Goal: Information Seeking & Learning: Learn about a topic

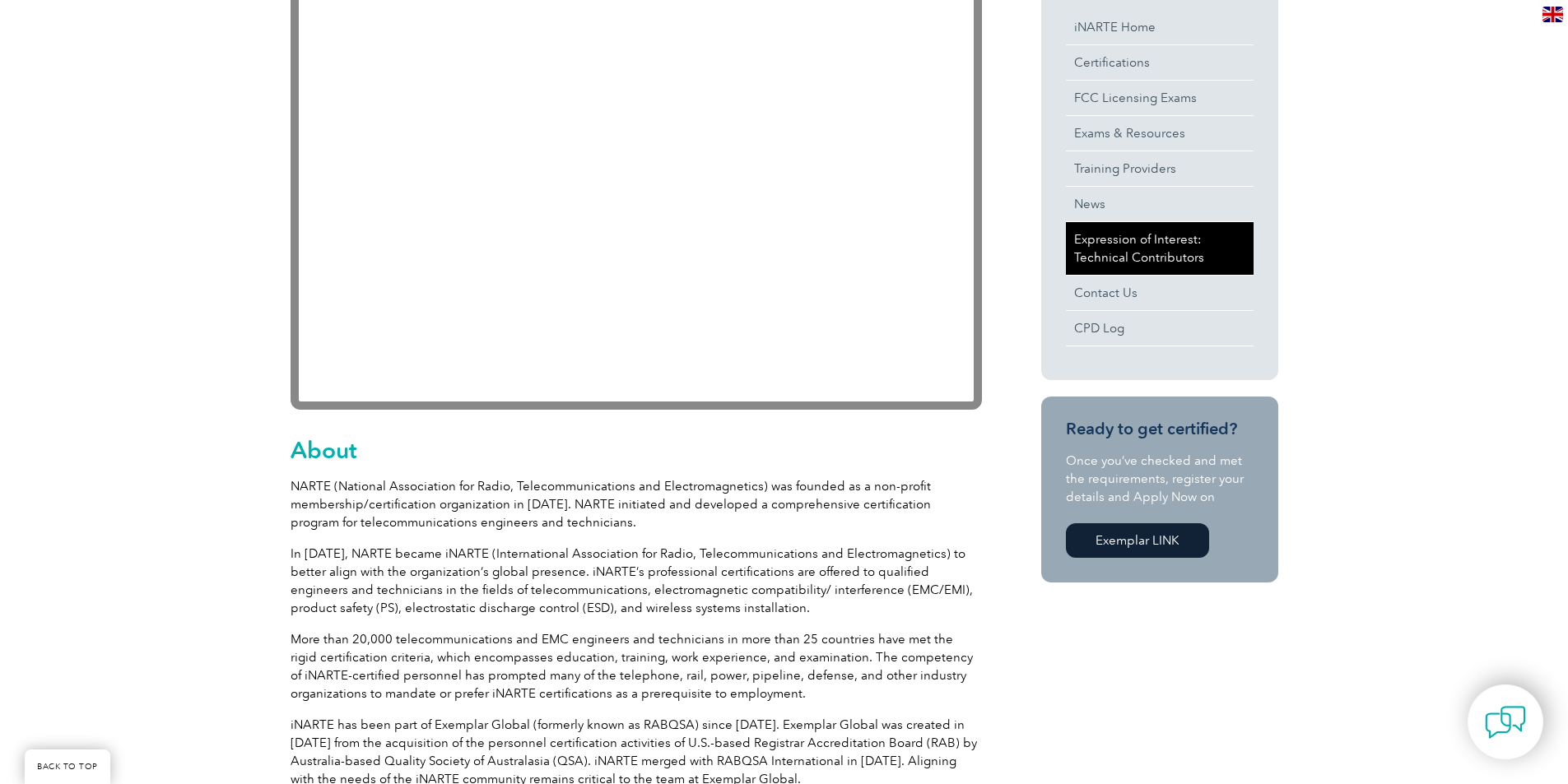
scroll to position [329, 0]
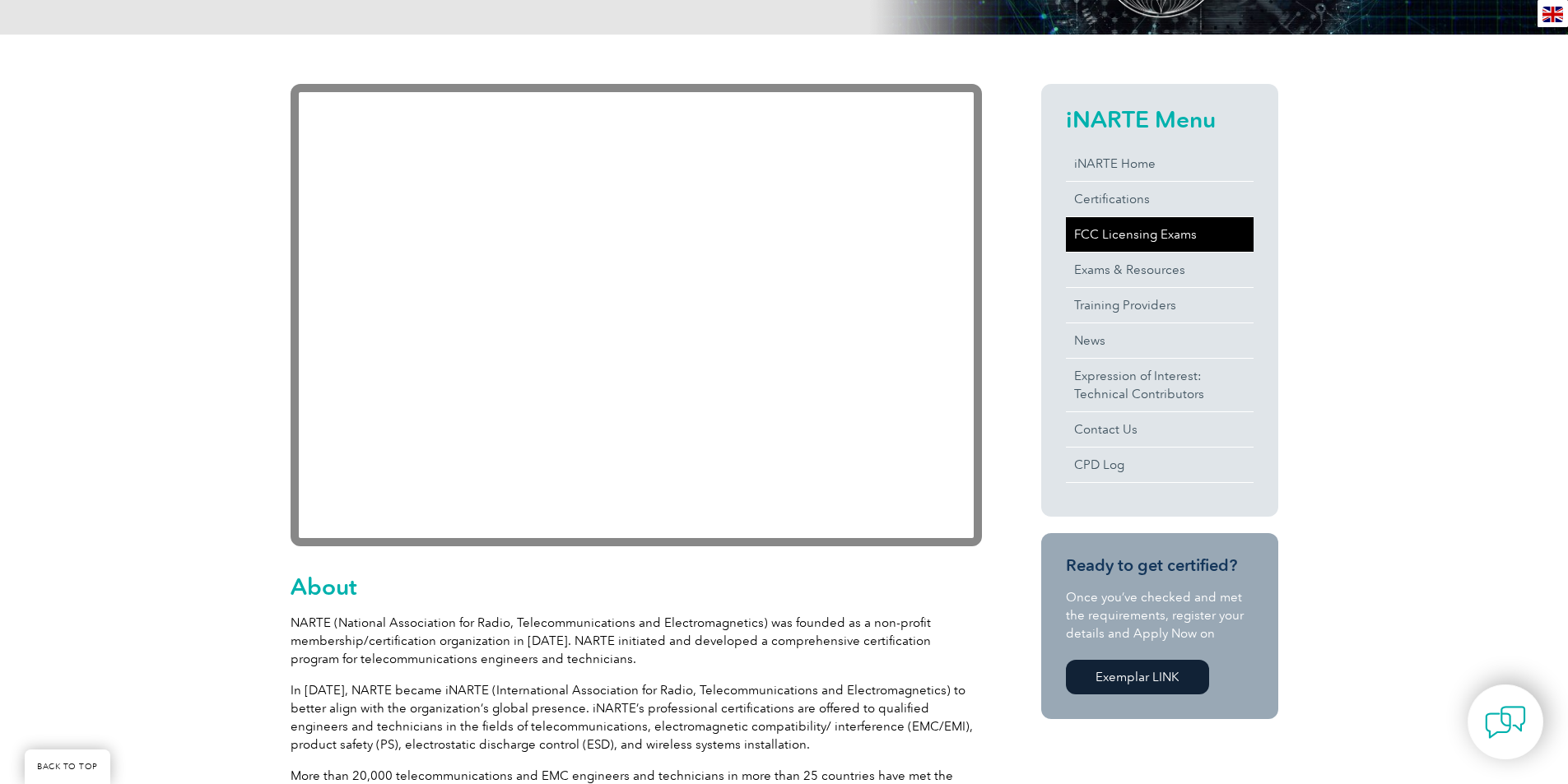
click at [1129, 234] on link "FCC Licensing Exams" at bounding box center [1159, 234] width 187 height 35
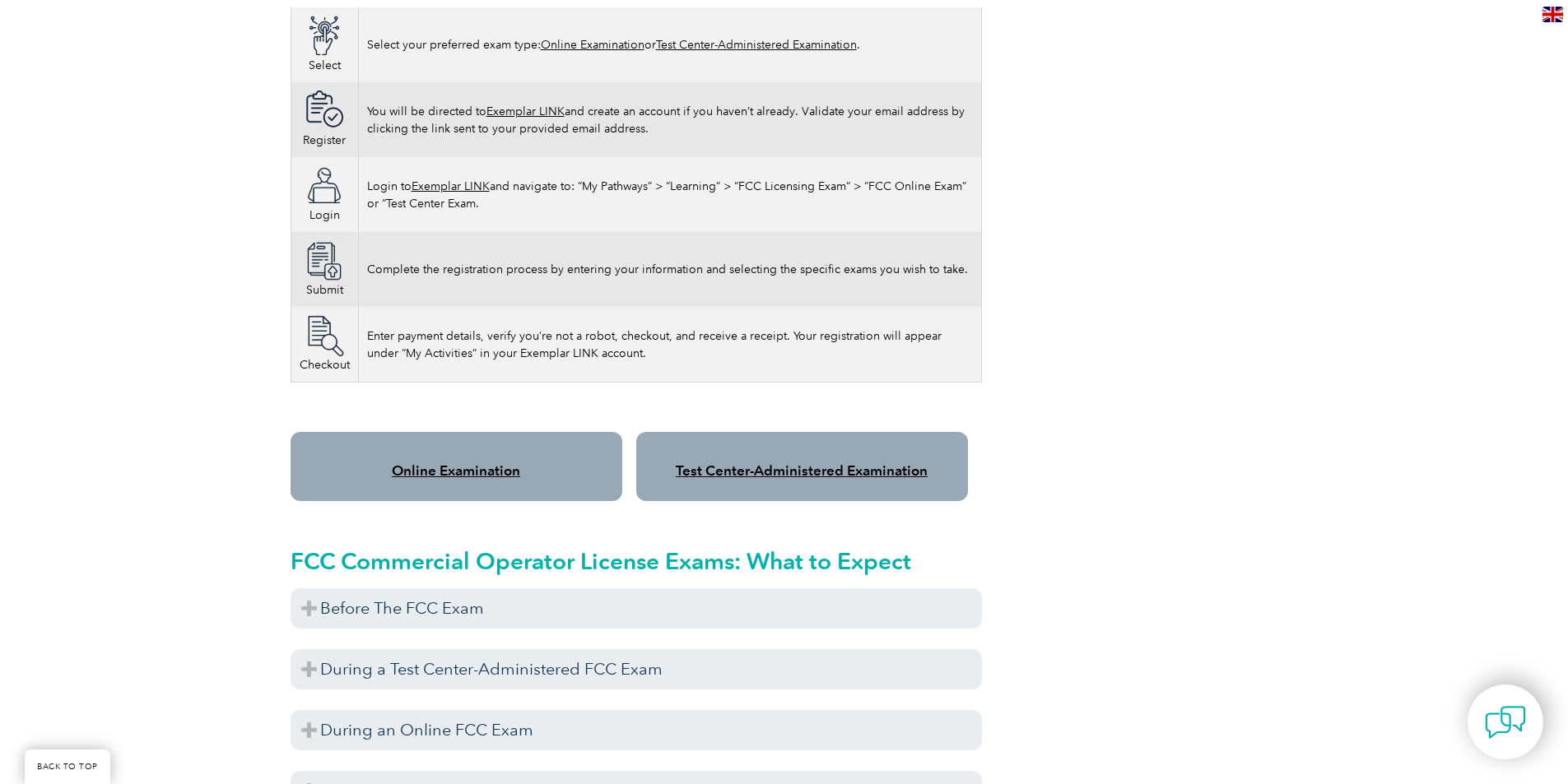
scroll to position [1206, 0]
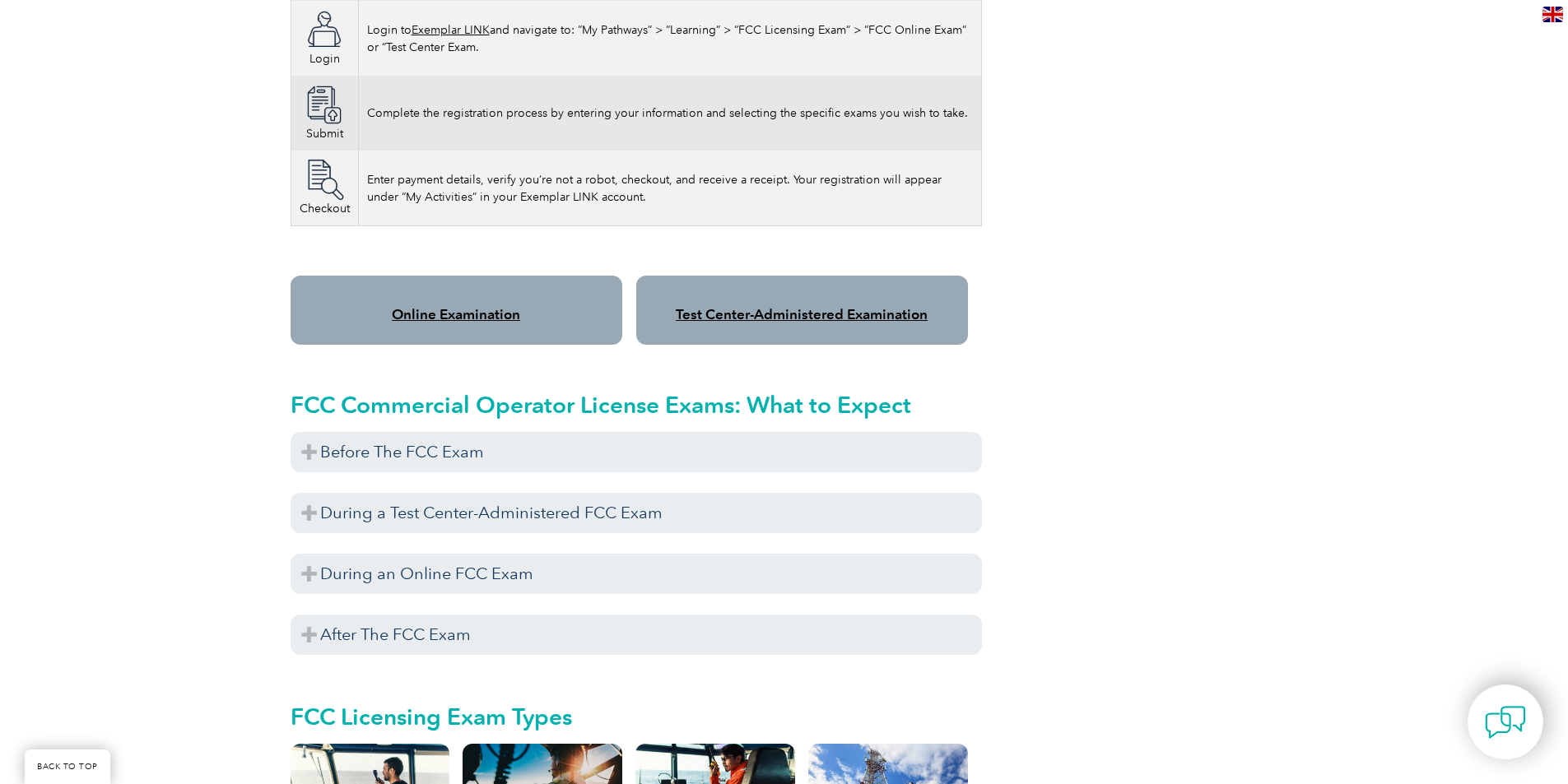
click at [483, 306] on link "Online Examination" at bounding box center [456, 313] width 128 height 16
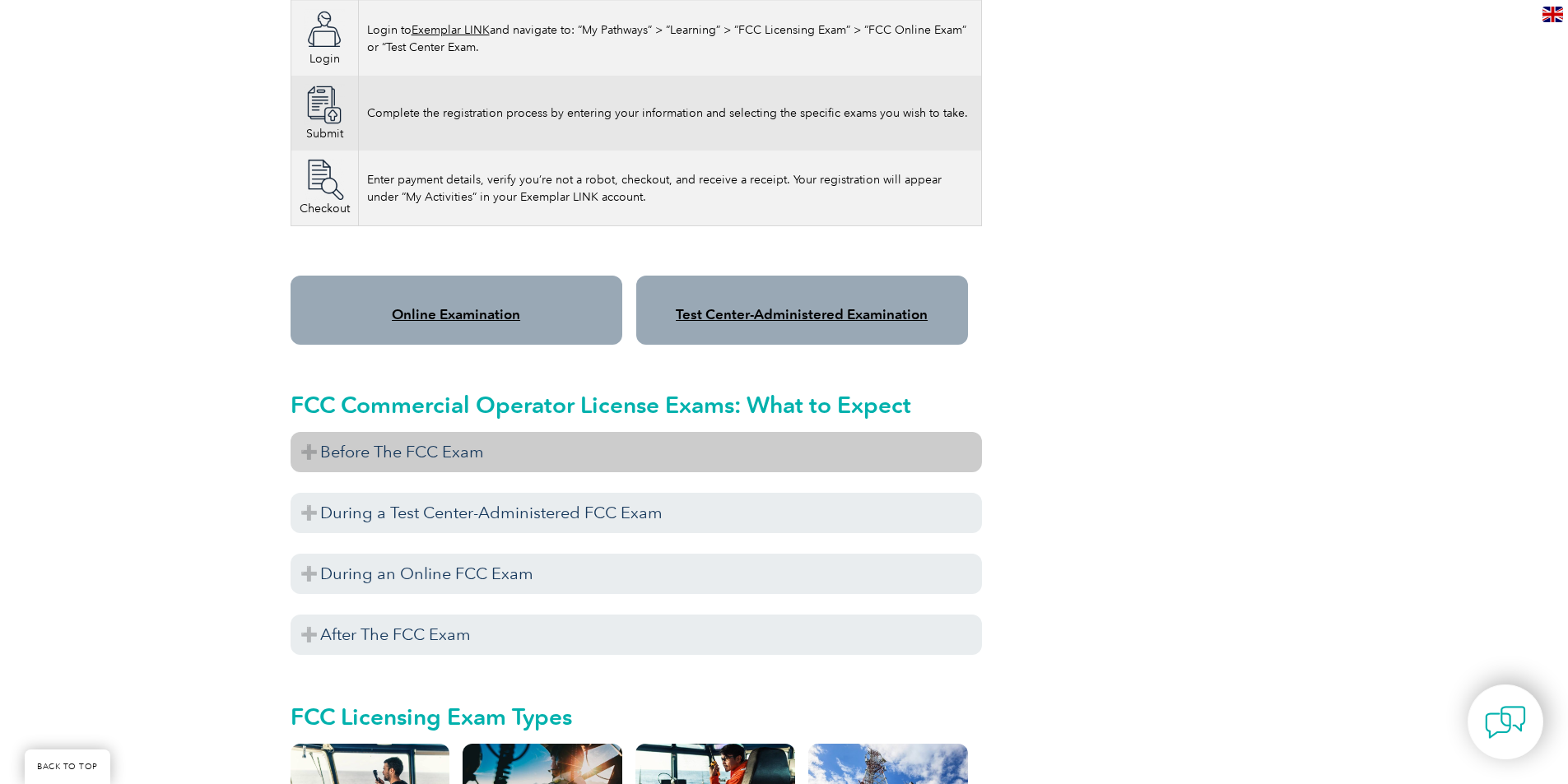
click at [368, 450] on h3 "Before The FCC Exam" at bounding box center [636, 452] width 692 height 40
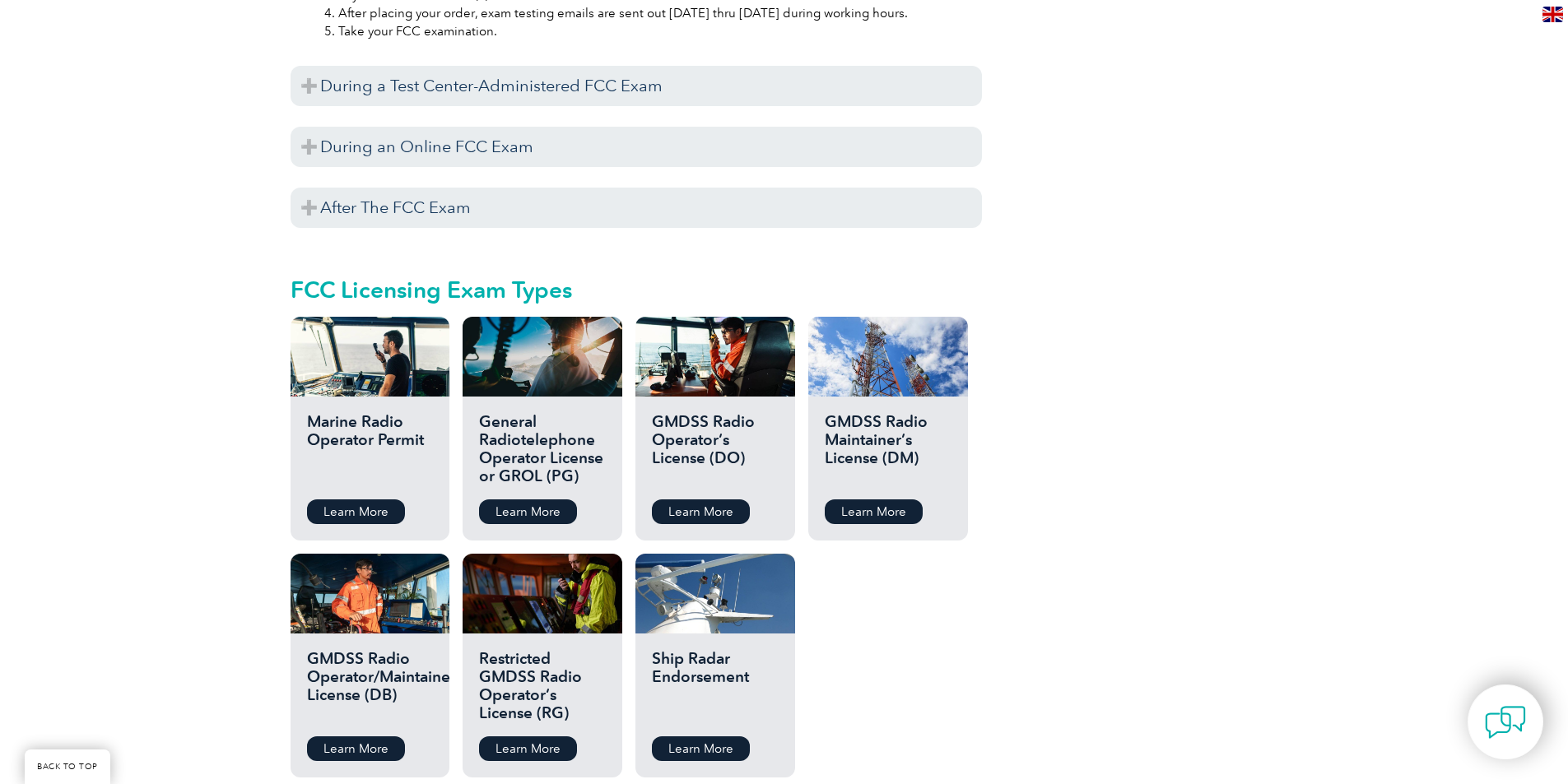
scroll to position [1864, 0]
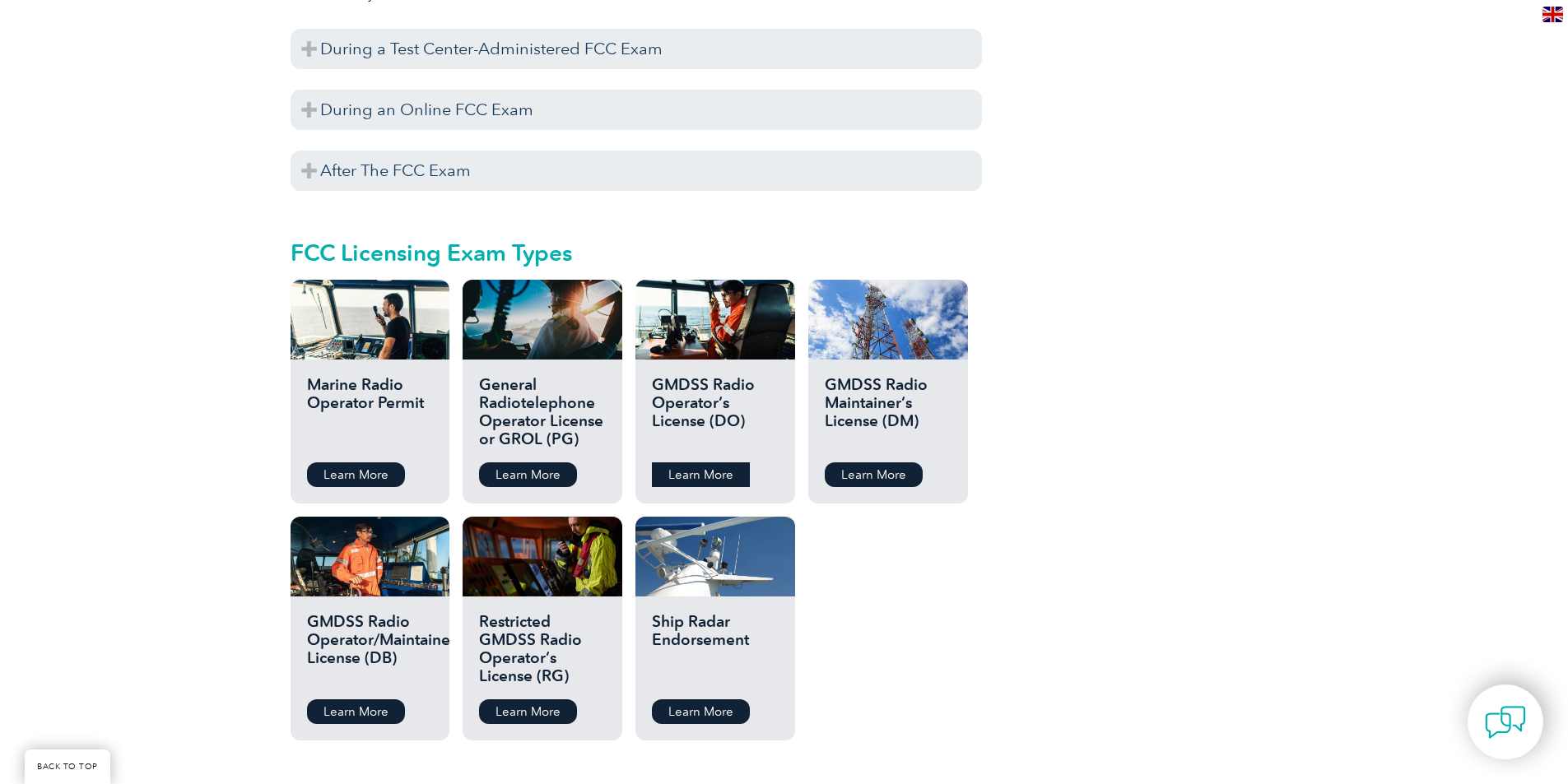
click at [724, 462] on link "Learn More" at bounding box center [701, 474] width 98 height 24
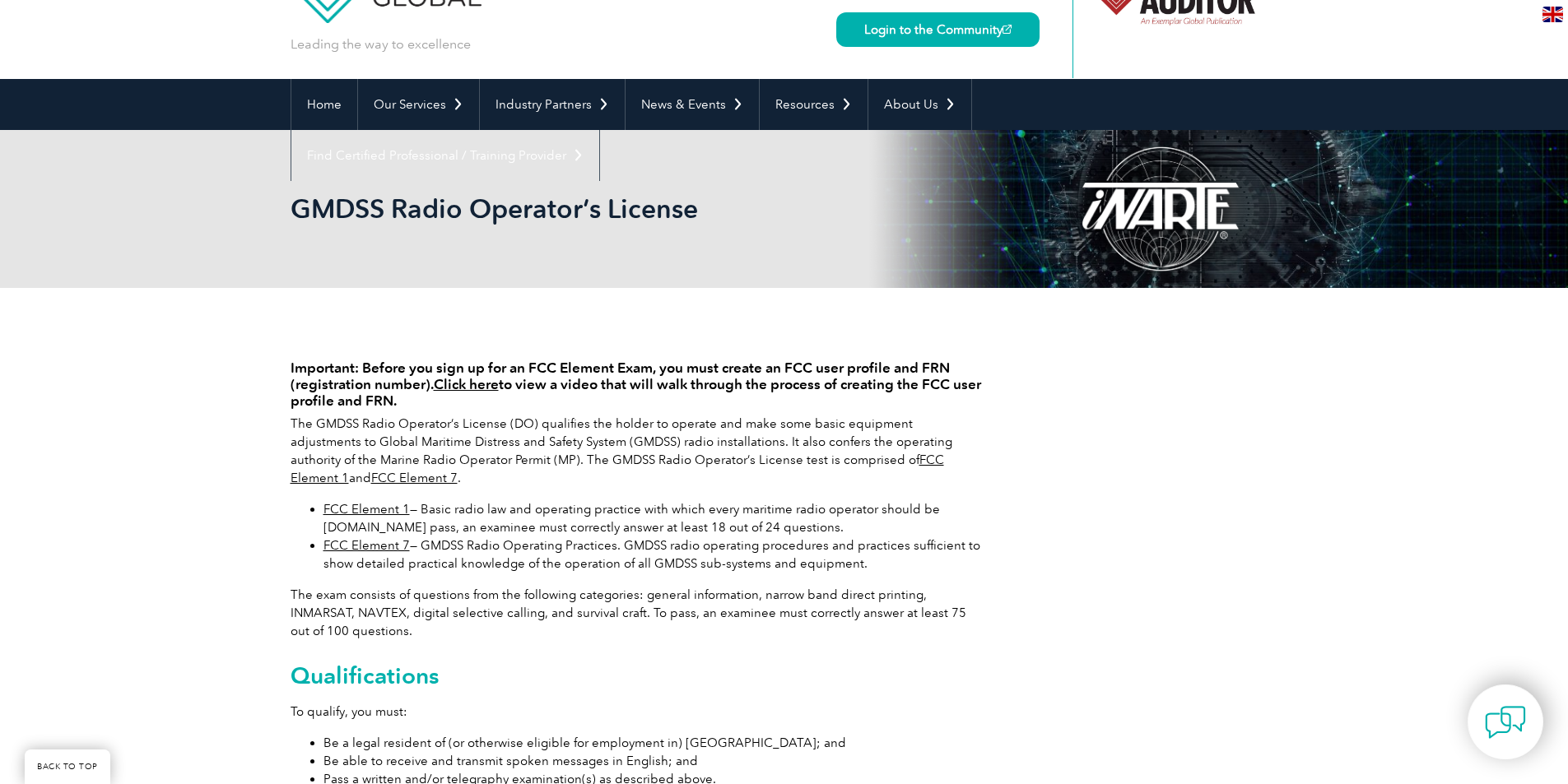
scroll to position [72, 0]
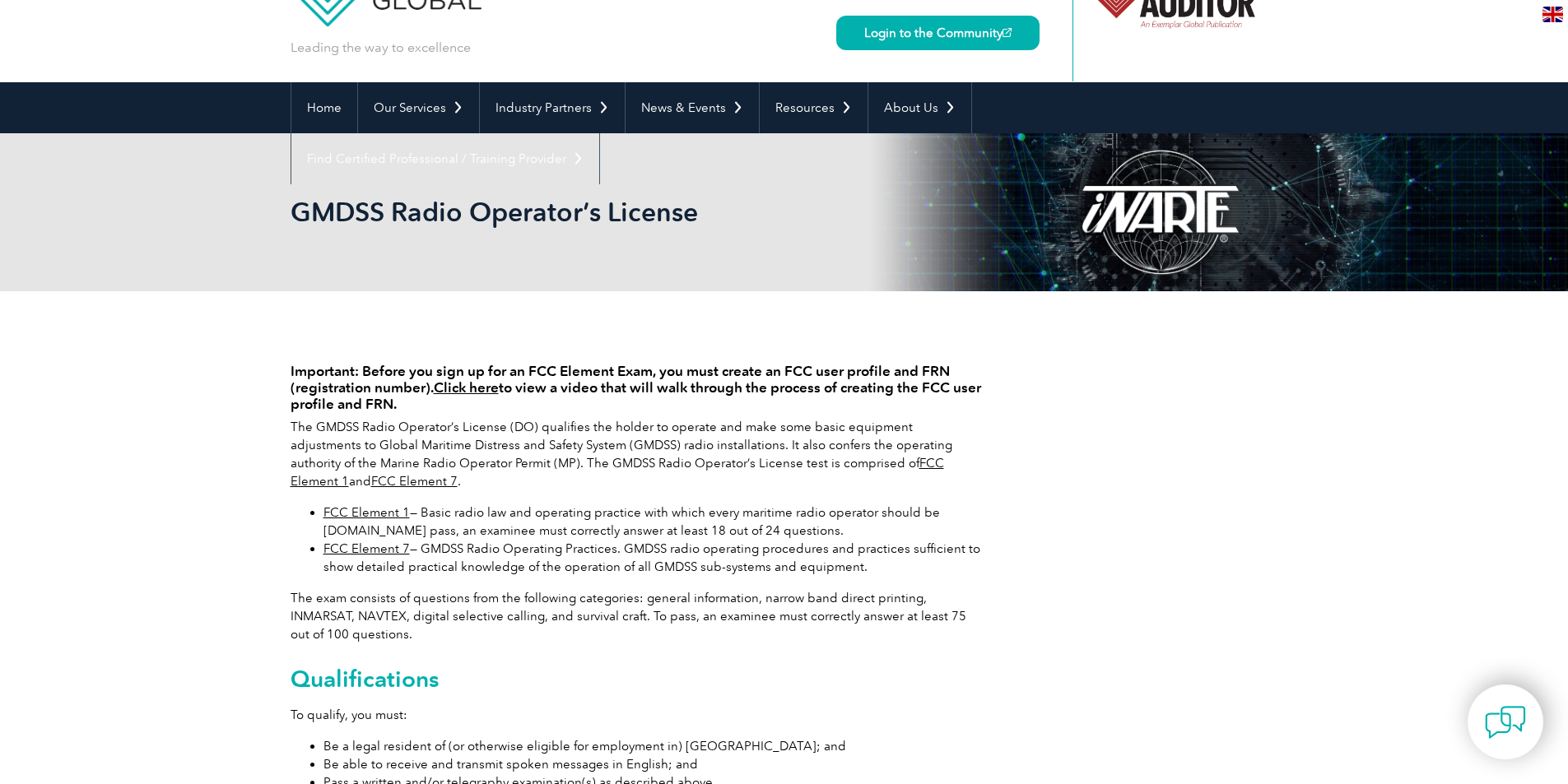
click at [355, 505] on link "FCC Element 1" at bounding box center [367, 513] width 87 height 15
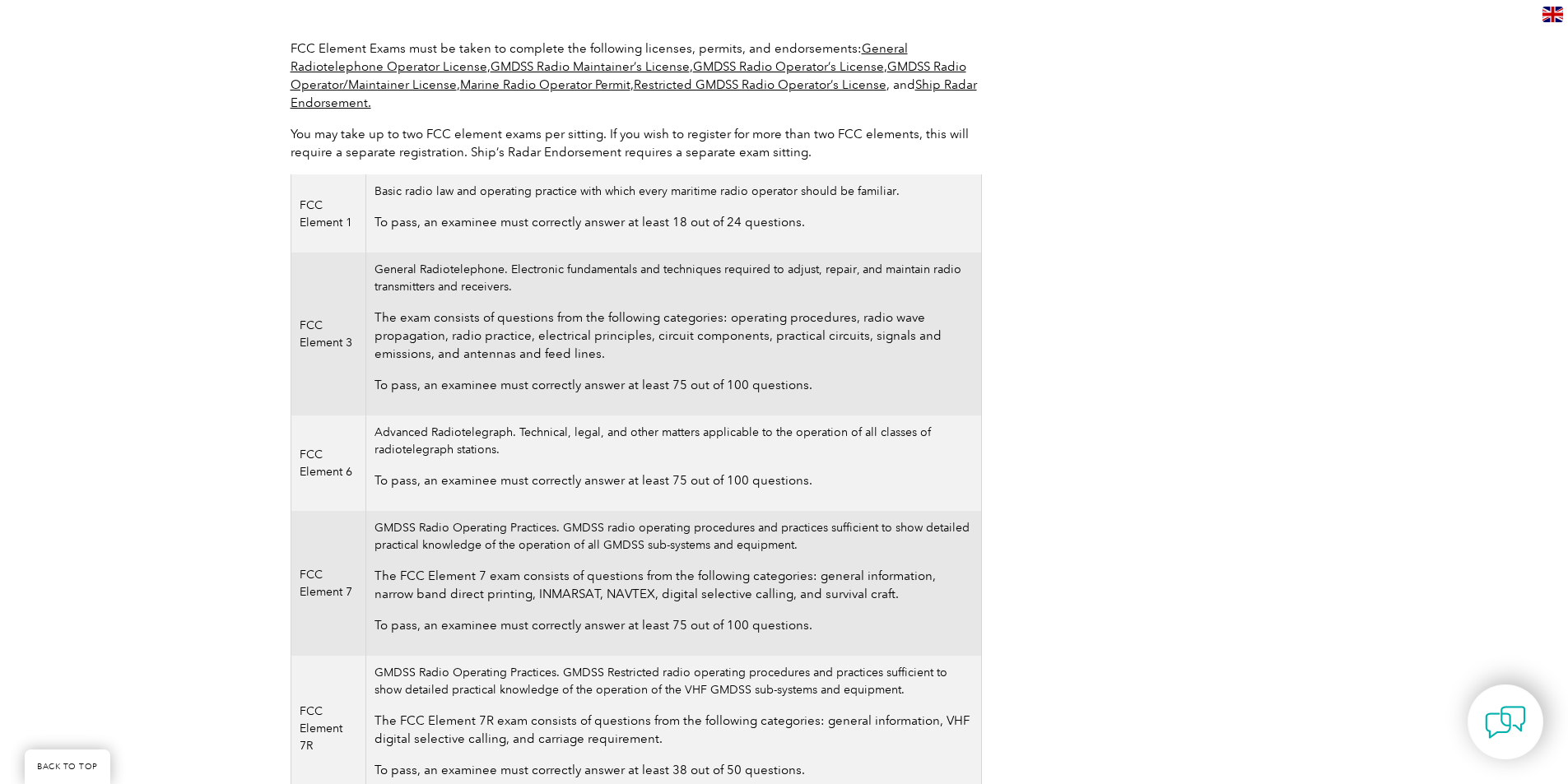
scroll to position [247, 0]
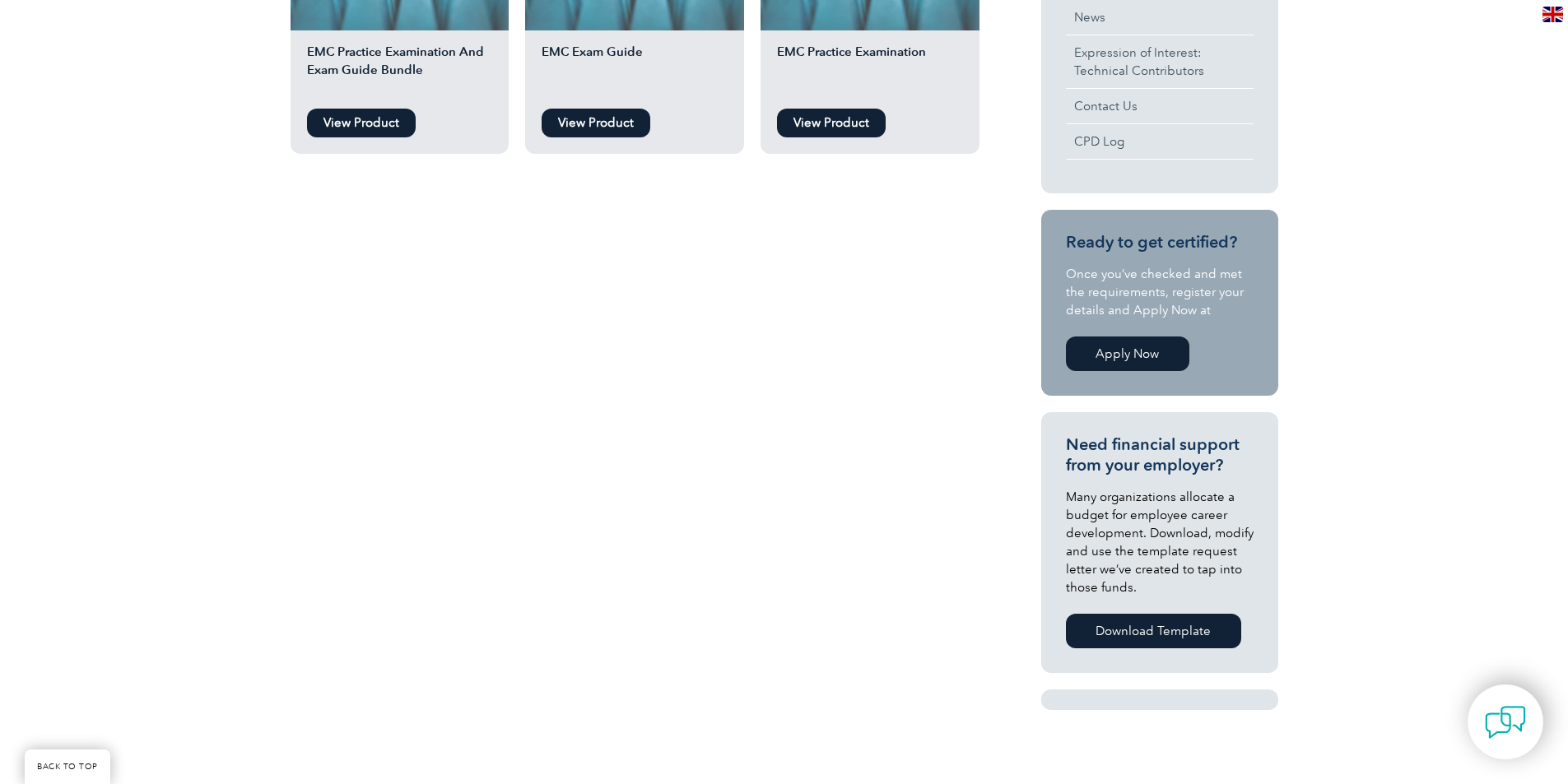
scroll to position [329, 0]
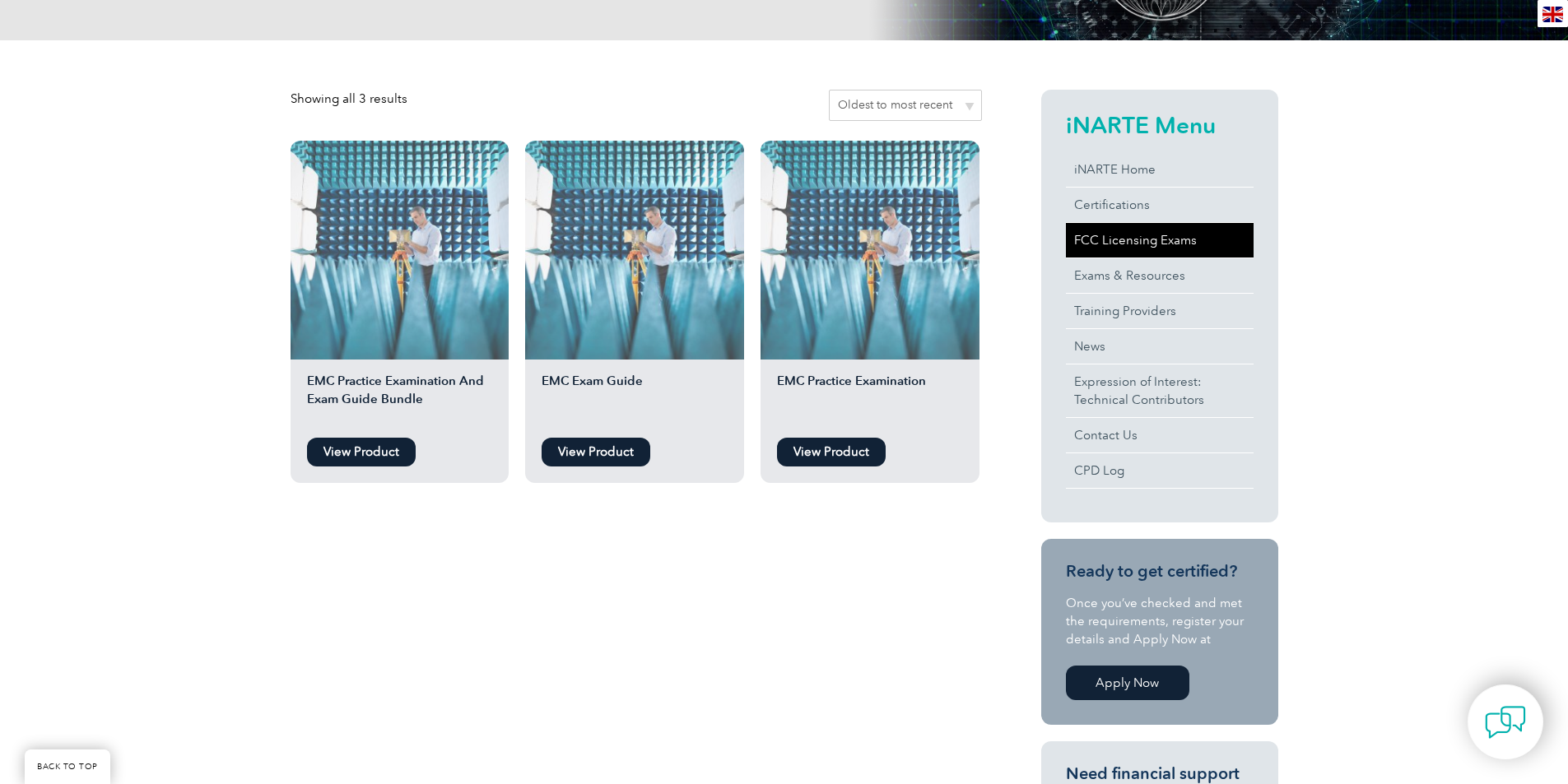
click at [1145, 228] on link "FCC Licensing Exams" at bounding box center [1159, 240] width 187 height 35
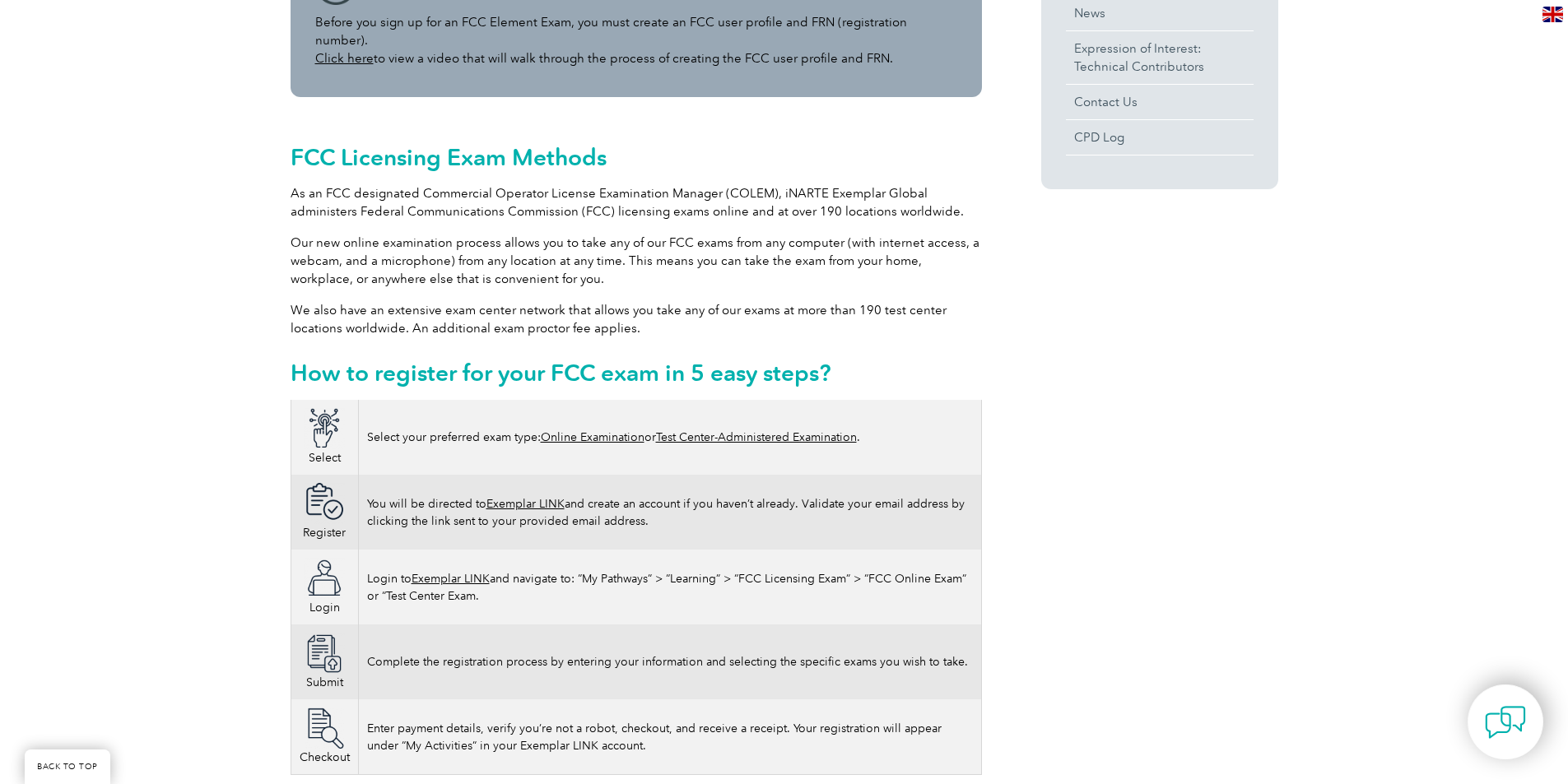
scroll to position [659, 0]
click at [608, 429] on link "Online Examination" at bounding box center [592, 436] width 104 height 14
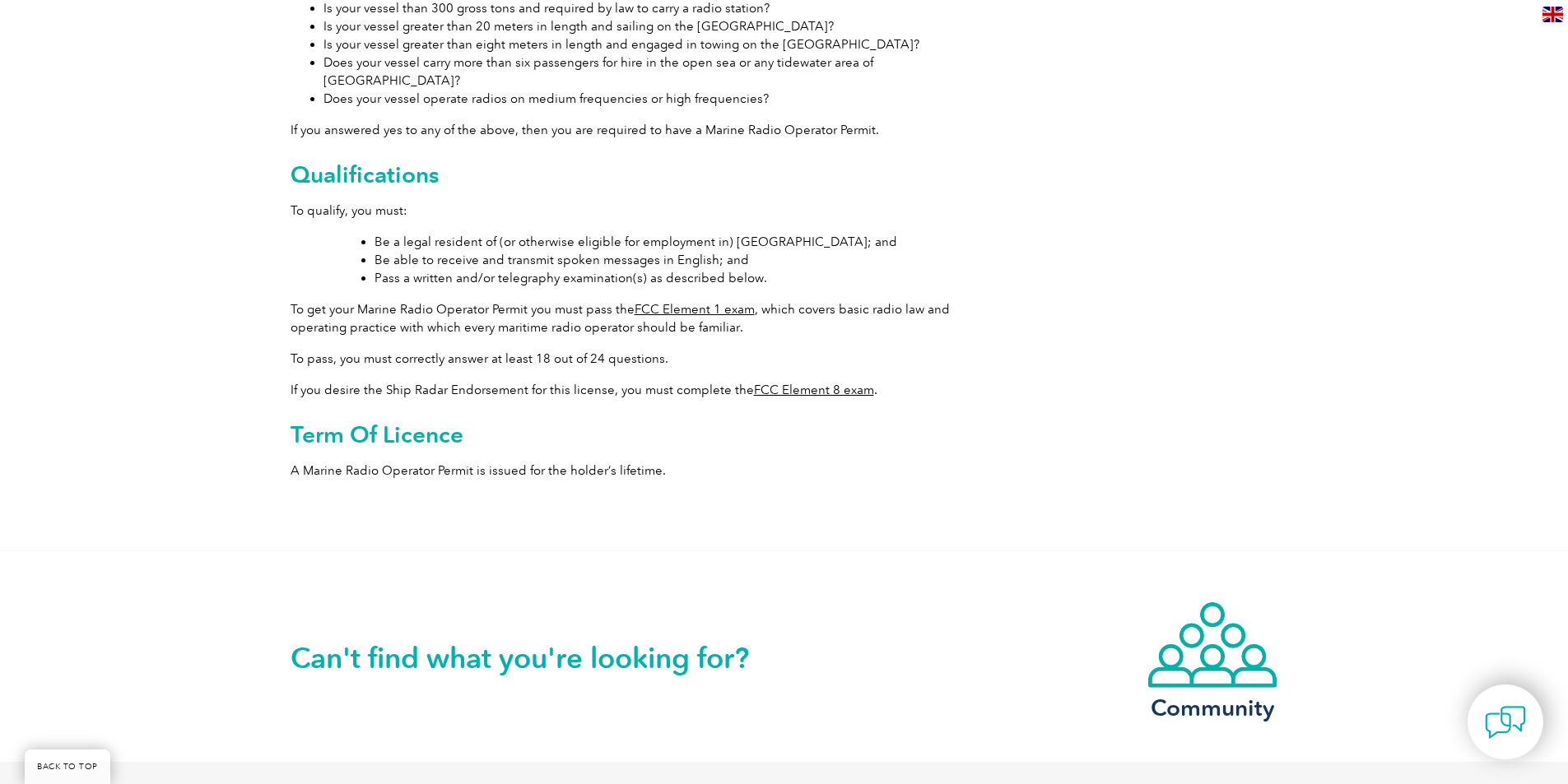
scroll to position [411, 0]
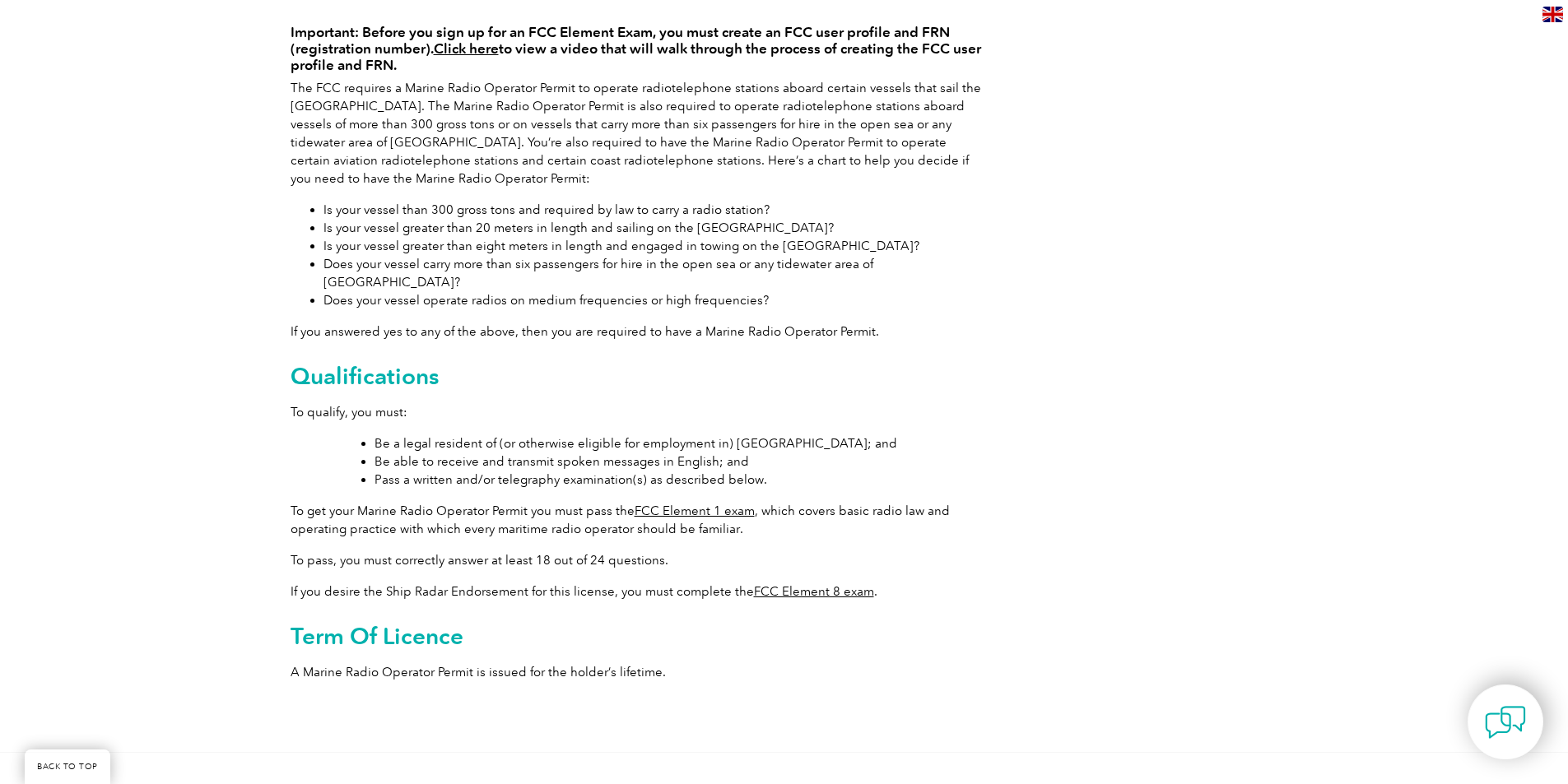
click at [703, 504] on link "FCC Element 1 exam" at bounding box center [695, 511] width 120 height 15
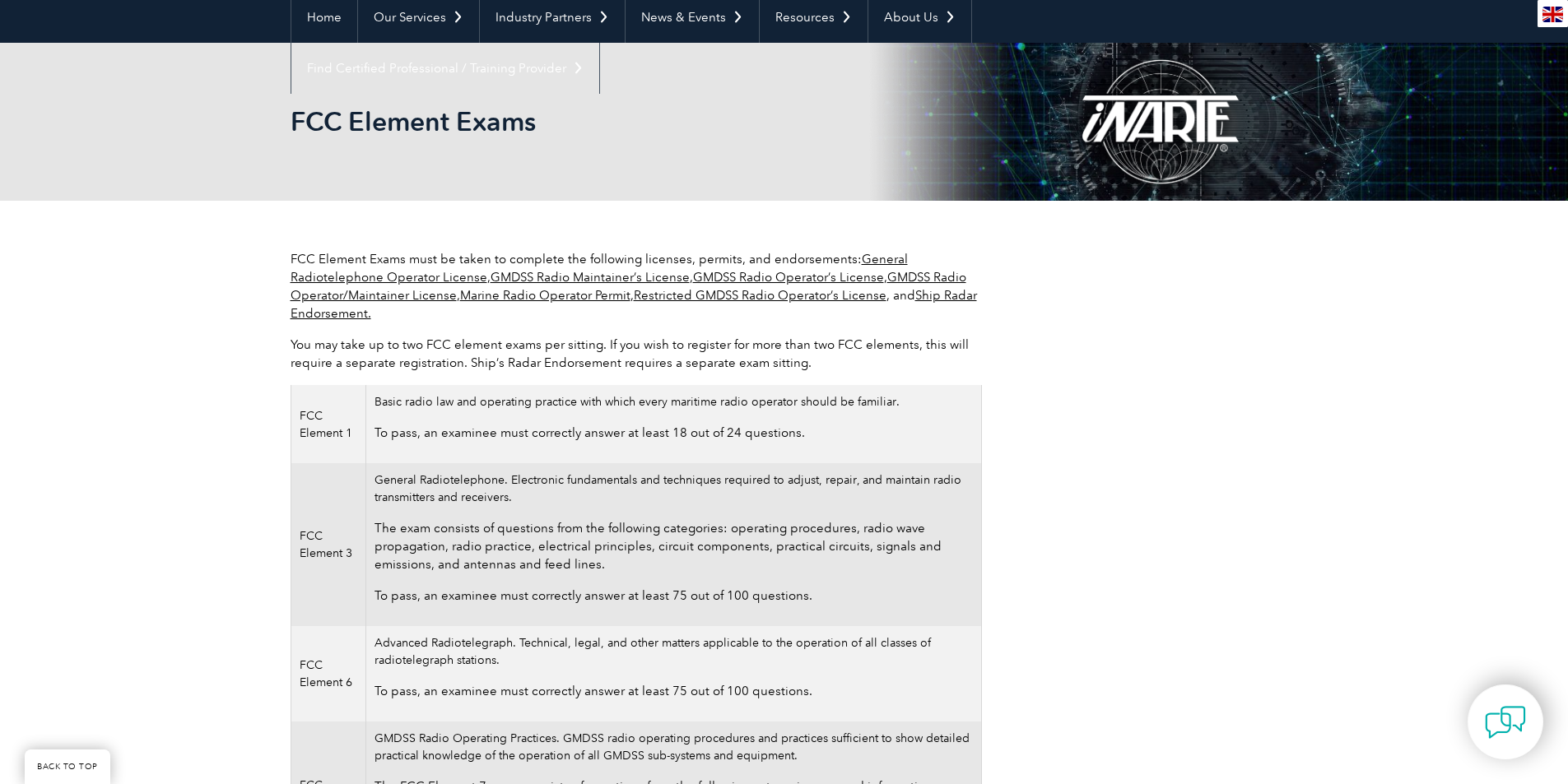
scroll to position [165, 0]
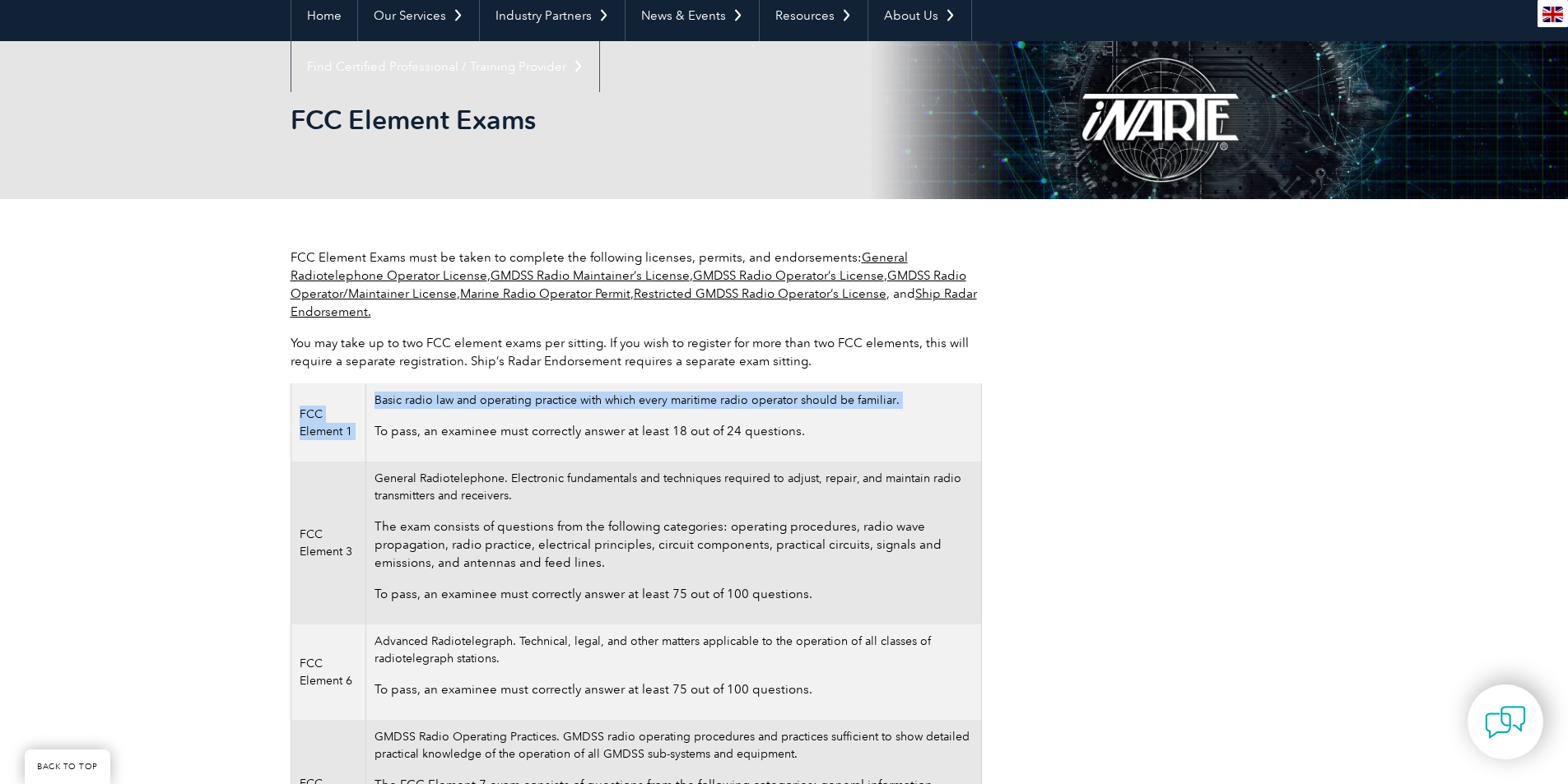
drag, startPoint x: 367, startPoint y: 431, endPoint x: 296, endPoint y: 410, distance: 74.0
click at [296, 410] on tr "FCC Element 1 Basic radio law and operating practice with which every maritime …" at bounding box center [636, 422] width 691 height 78
click at [314, 408] on td "FCC Element 1" at bounding box center [328, 422] width 75 height 78
drag, startPoint x: 347, startPoint y: 429, endPoint x: 298, endPoint y: 414, distance: 51.2
click at [298, 414] on td "FCC Element 1" at bounding box center [328, 422] width 75 height 78
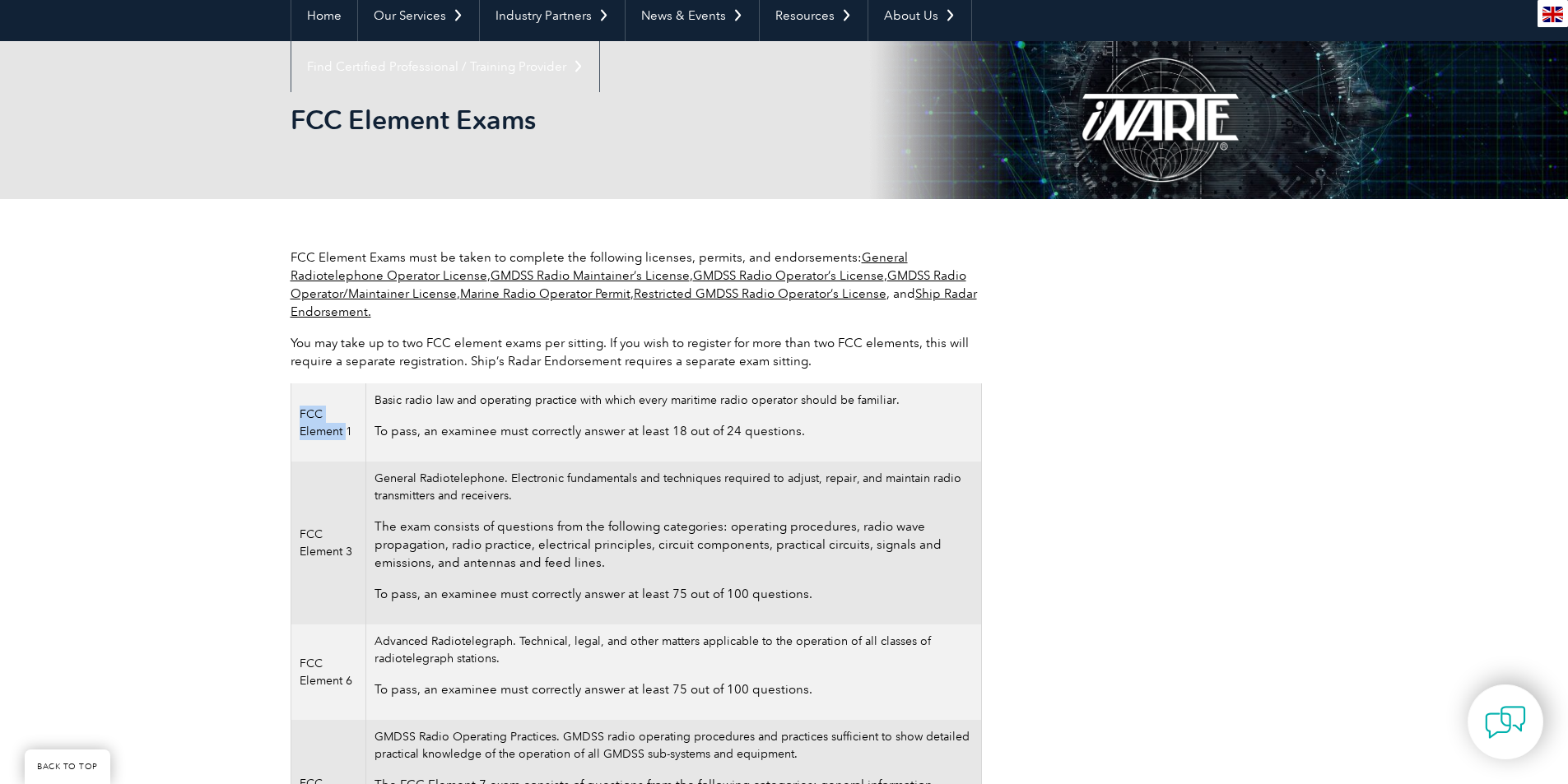
drag, startPoint x: 307, startPoint y: 415, endPoint x: 328, endPoint y: 399, distance: 26.4
click at [328, 399] on td "FCC Element 1" at bounding box center [328, 422] width 75 height 78
drag, startPoint x: 300, startPoint y: 409, endPoint x: 351, endPoint y: 430, distance: 55.2
click at [355, 433] on td "FCC Element 1" at bounding box center [328, 422] width 75 height 78
copy td "FCC Element 1"
